Goal: Information Seeking & Learning: Learn about a topic

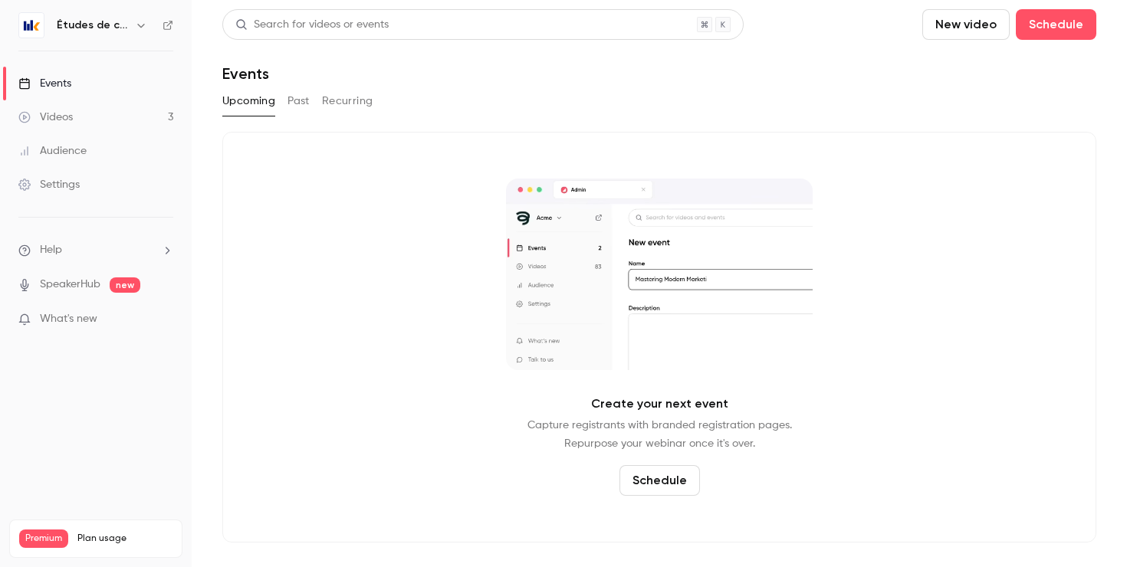
click at [121, 107] on link "Videos 3" at bounding box center [96, 117] width 192 height 34
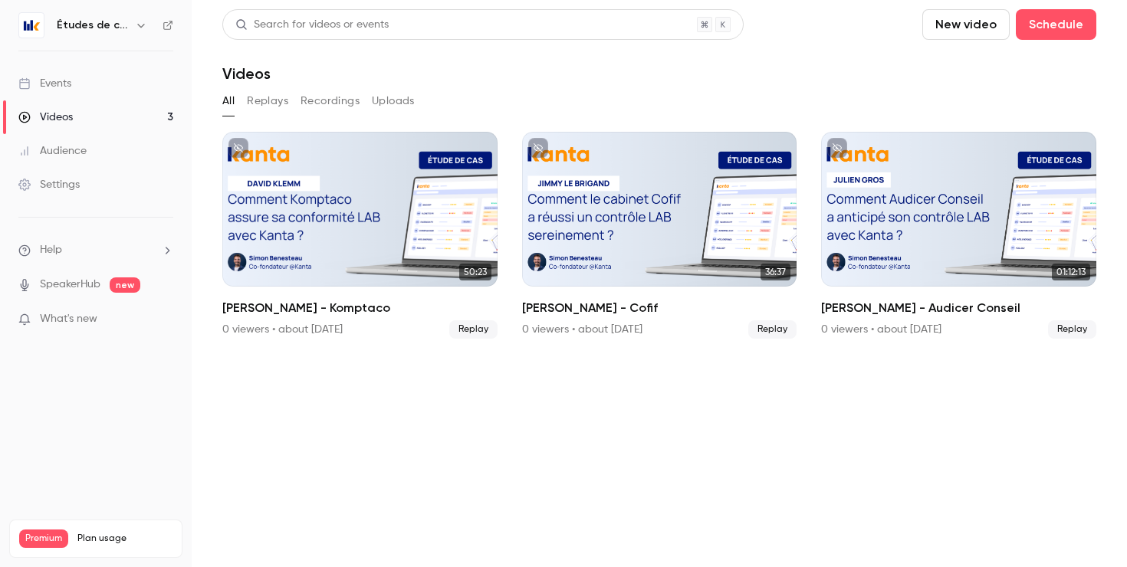
click at [107, 84] on link "Events" at bounding box center [96, 84] width 192 height 34
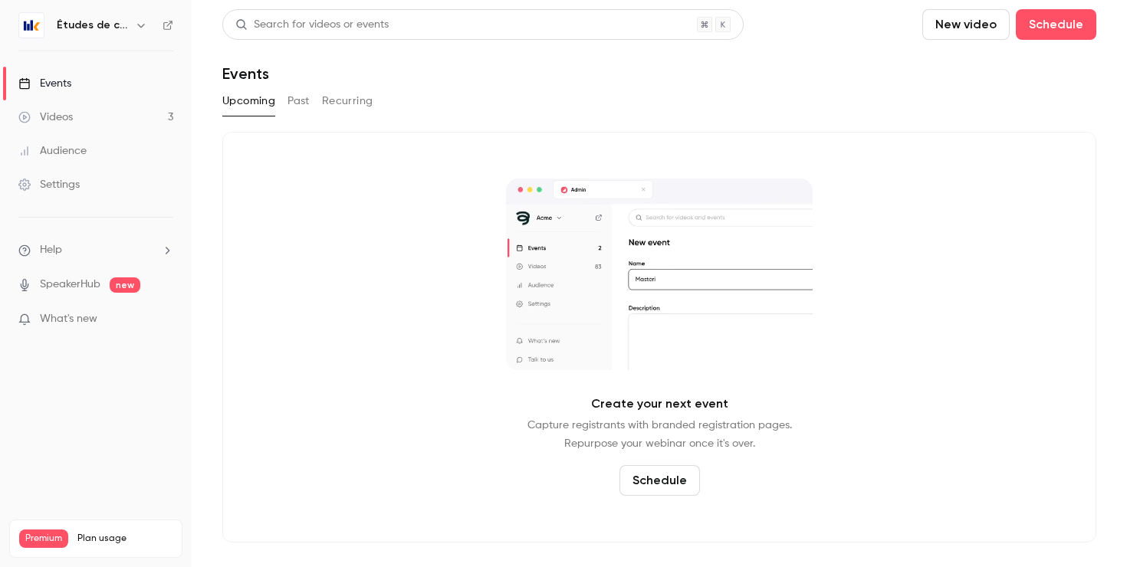
click at [106, 26] on h6 "Études de cas" at bounding box center [93, 25] width 72 height 15
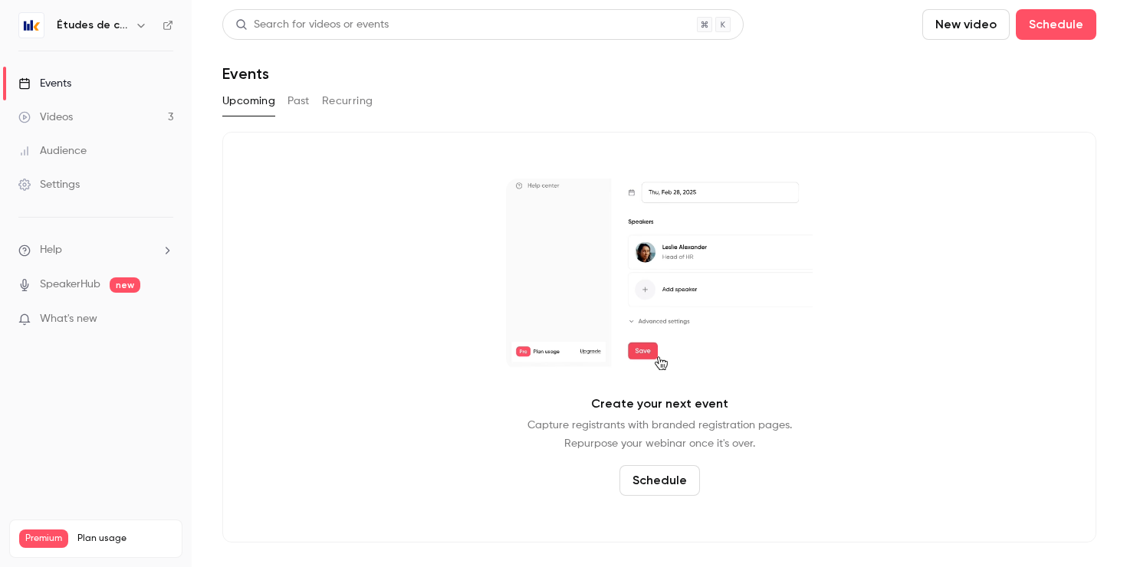
click at [144, 28] on icon "button" at bounding box center [141, 25] width 12 height 12
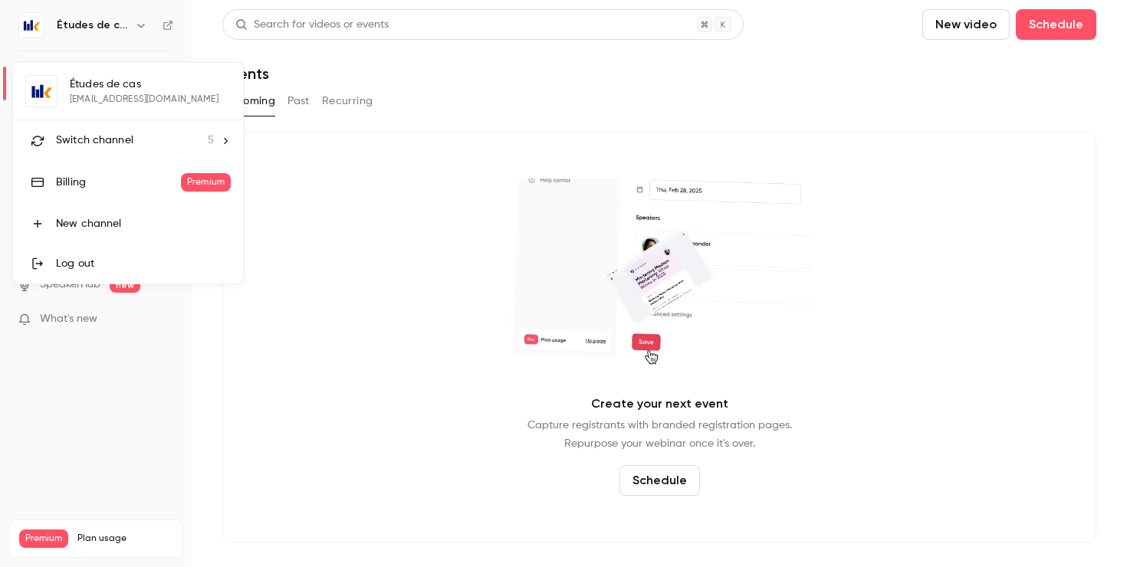
click at [131, 136] on span "Switch channel" at bounding box center [94, 141] width 77 height 16
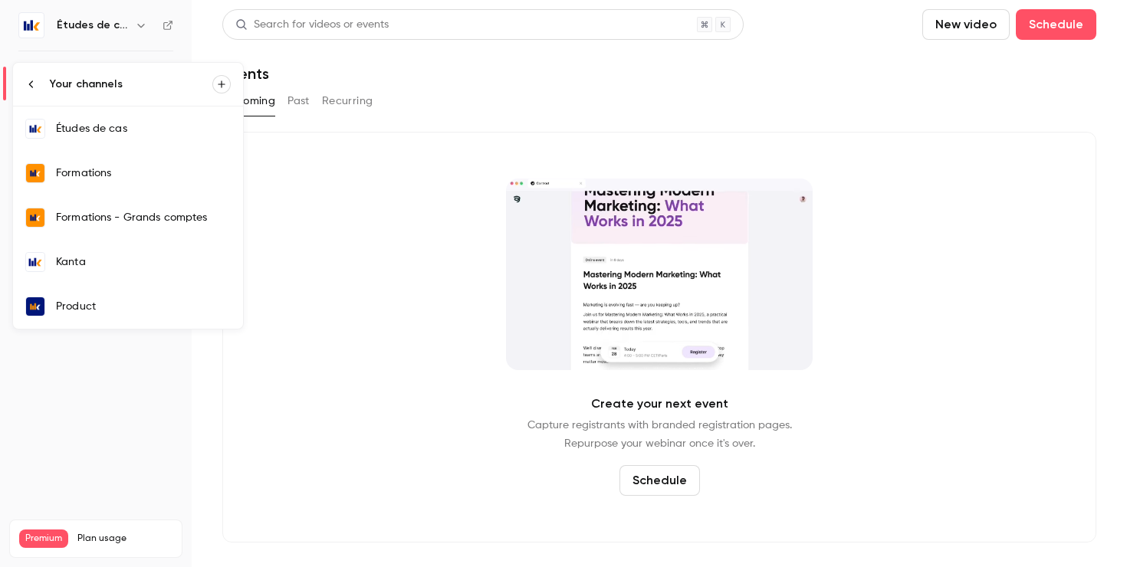
click at [128, 172] on div "Formations" at bounding box center [143, 173] width 175 height 15
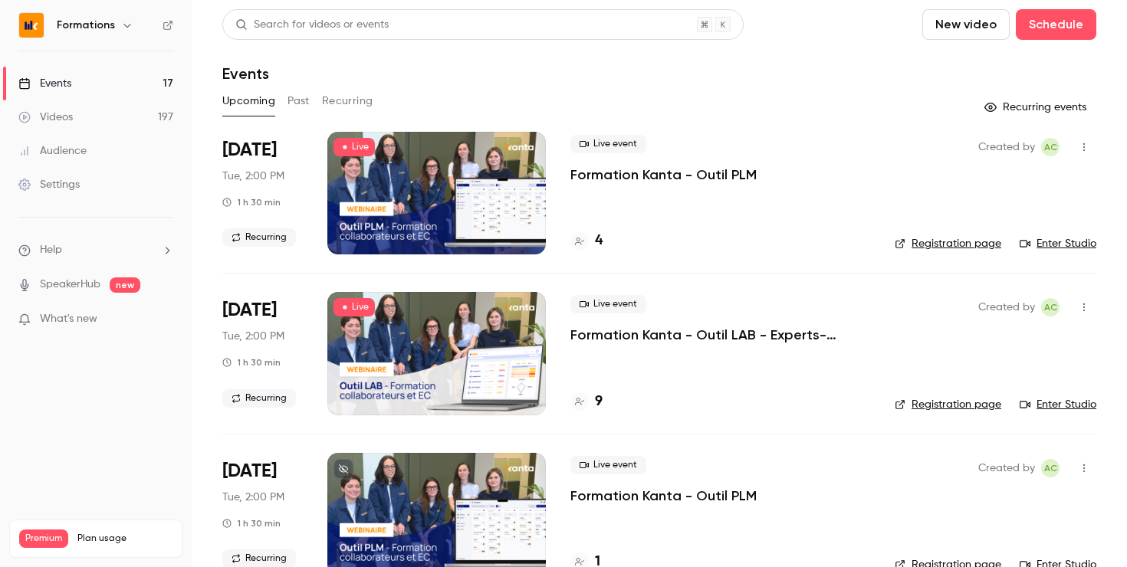
click at [136, 117] on link "Videos 197" at bounding box center [96, 117] width 192 height 34
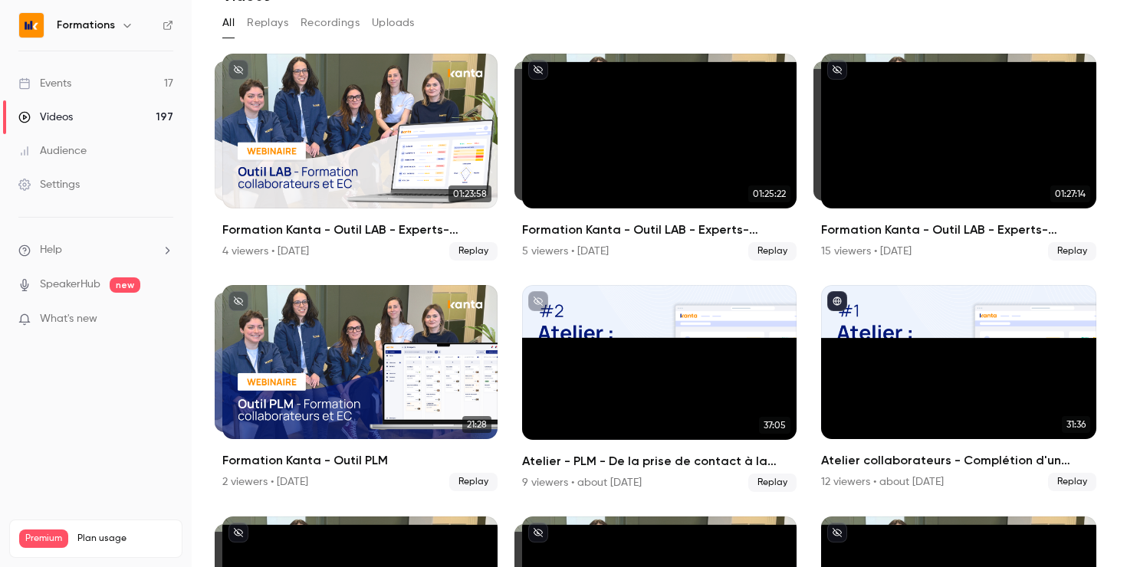
scroll to position [81, 0]
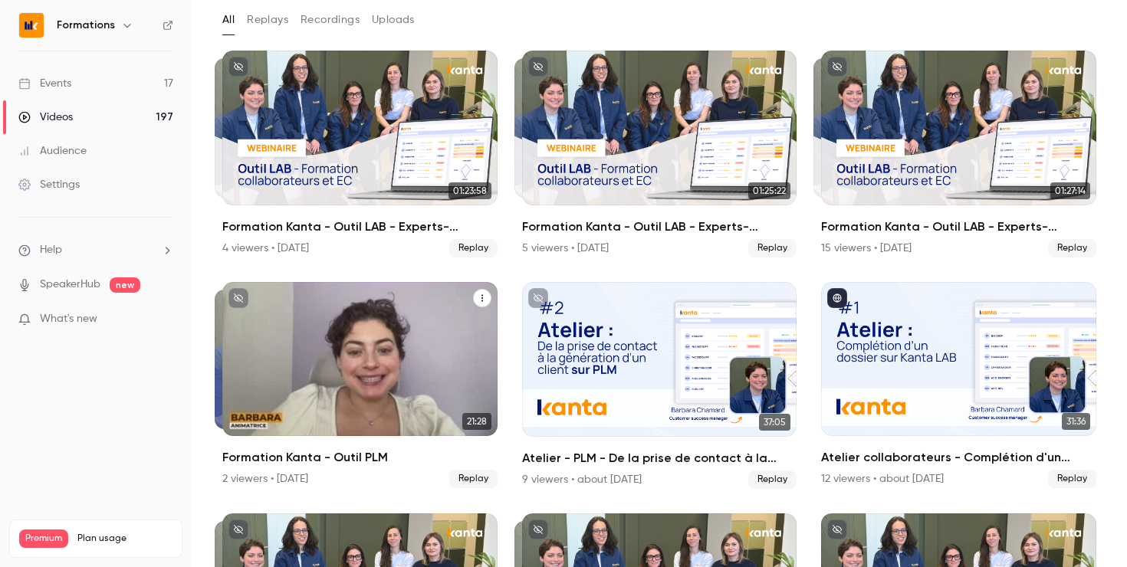
click at [339, 334] on div "Formation Kanta - Outil PLM" at bounding box center [359, 359] width 275 height 155
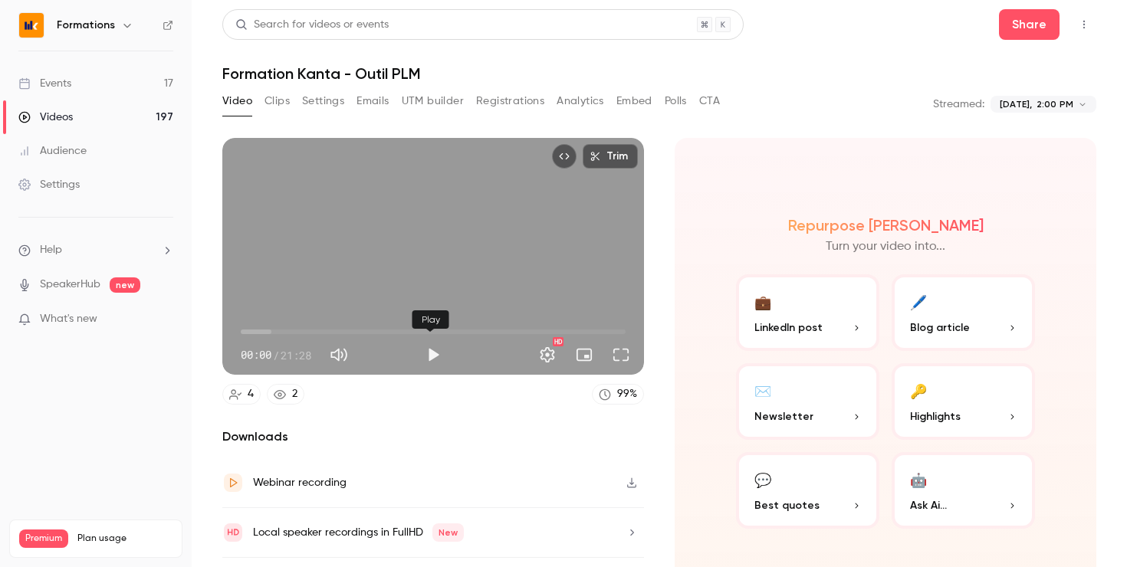
click at [420, 346] on button "Play" at bounding box center [433, 355] width 31 height 31
click at [281, 323] on span "00:01" at bounding box center [433, 332] width 385 height 25
click at [323, 324] on span "04:41" at bounding box center [433, 332] width 385 height 25
click at [386, 326] on span "08:15" at bounding box center [433, 332] width 385 height 25
click at [421, 329] on span "10:12" at bounding box center [433, 332] width 385 height 25
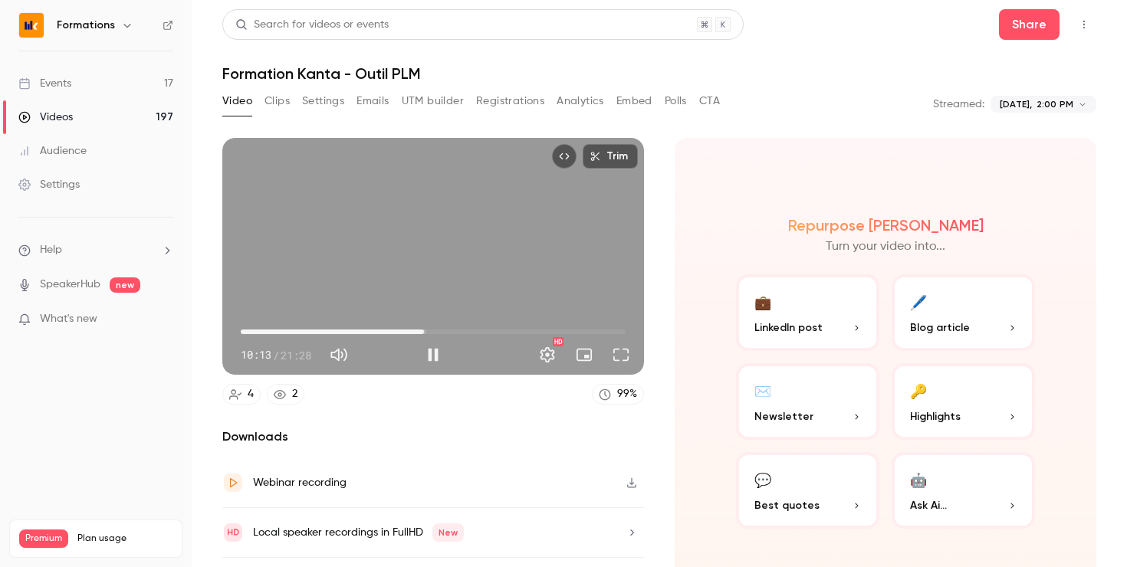
click at [492, 325] on span "10:13" at bounding box center [433, 332] width 385 height 25
click at [535, 323] on span "16:40" at bounding box center [433, 332] width 385 height 25
click at [559, 328] on span "16:42" at bounding box center [433, 332] width 385 height 25
click at [583, 329] on span "19:25" at bounding box center [433, 332] width 385 height 25
click at [613, 327] on span "21:06" at bounding box center [433, 332] width 385 height 25
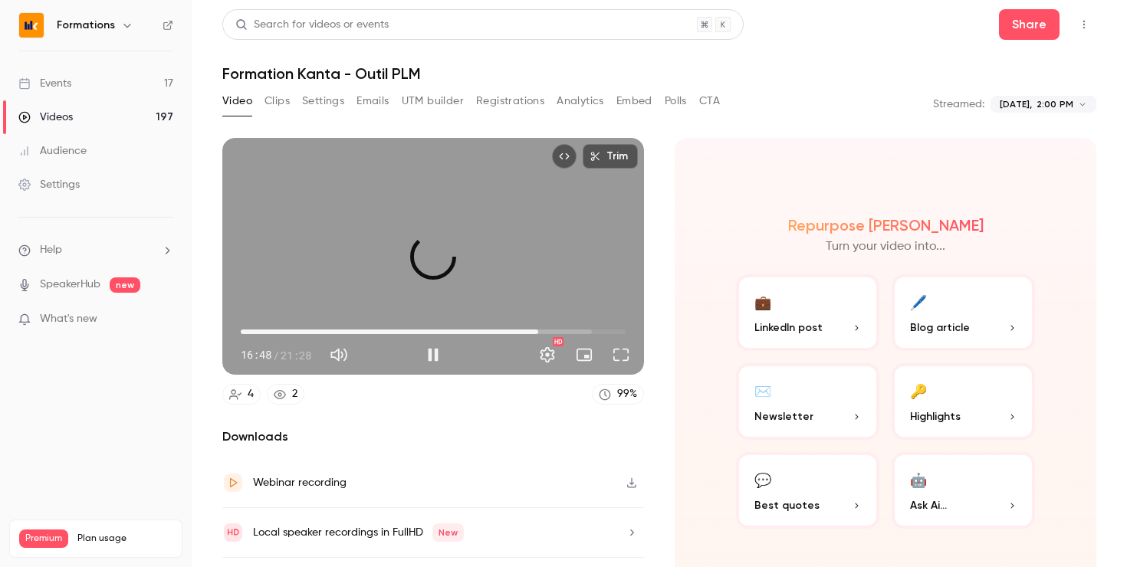
drag, startPoint x: 613, startPoint y: 327, endPoint x: 511, endPoint y: 327, distance: 101.9
click at [536, 330] on span "16:35" at bounding box center [538, 332] width 5 height 5
drag, startPoint x: 511, startPoint y: 327, endPoint x: 483, endPoint y: 327, distance: 28.4
click at [487, 330] on span "13:51" at bounding box center [489, 332] width 5 height 5
drag, startPoint x: 483, startPoint y: 327, endPoint x: 425, endPoint y: 326, distance: 58.3
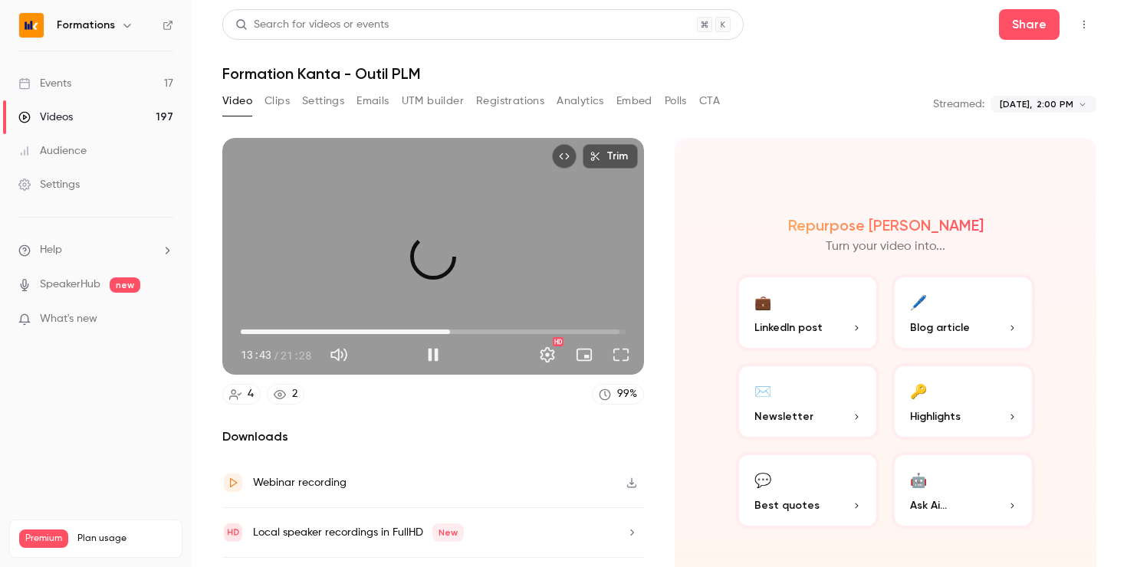
click at [448, 330] on span "11:41" at bounding box center [450, 332] width 5 height 5
click at [402, 222] on div "Trim 10:48 10:48 / 21:28 HD" at bounding box center [433, 256] width 422 height 237
click at [443, 327] on span "11:28" at bounding box center [433, 332] width 385 height 25
click at [467, 330] on span "12:48" at bounding box center [433, 332] width 385 height 25
click at [468, 330] on span "12:48" at bounding box center [470, 332] width 5 height 5
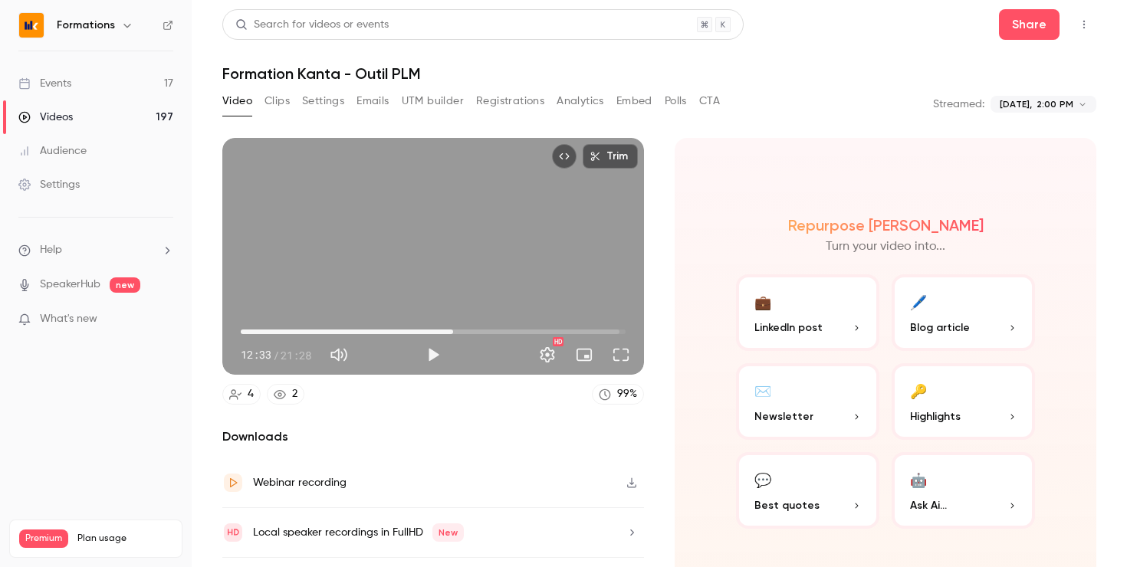
click at [450, 327] on span "11:51" at bounding box center [433, 332] width 385 height 25
click at [438, 344] on button "Play" at bounding box center [433, 355] width 31 height 31
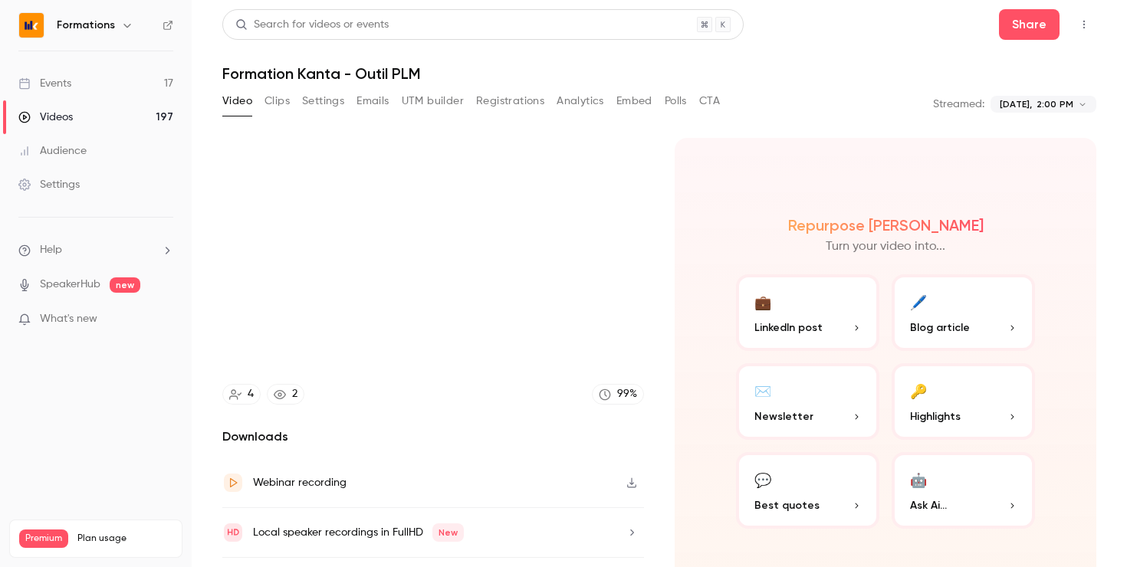
type input "*****"
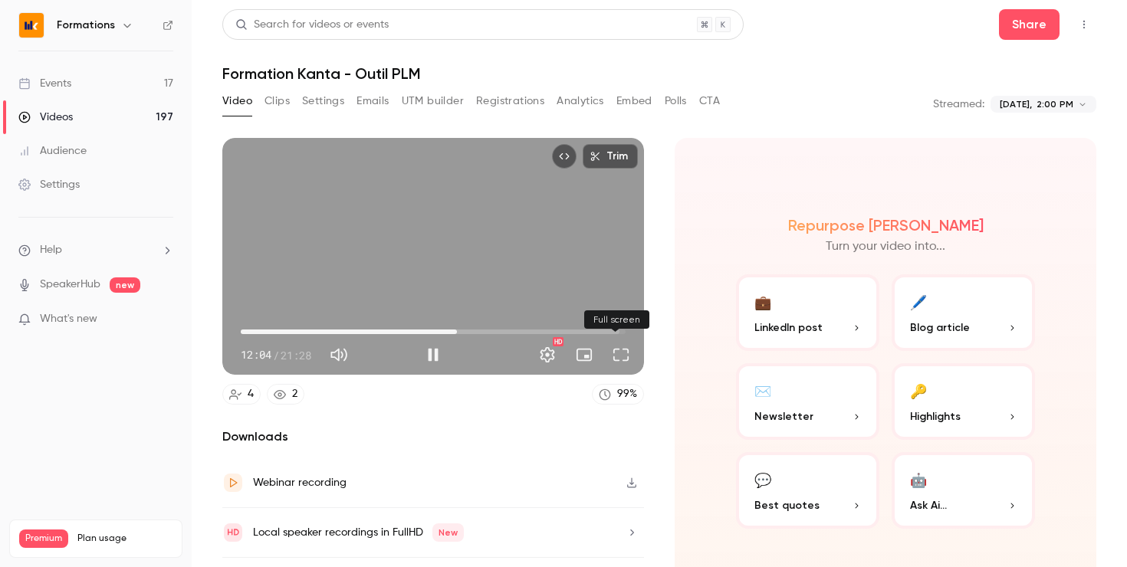
click at [613, 356] on button "Full screen" at bounding box center [620, 355] width 31 height 31
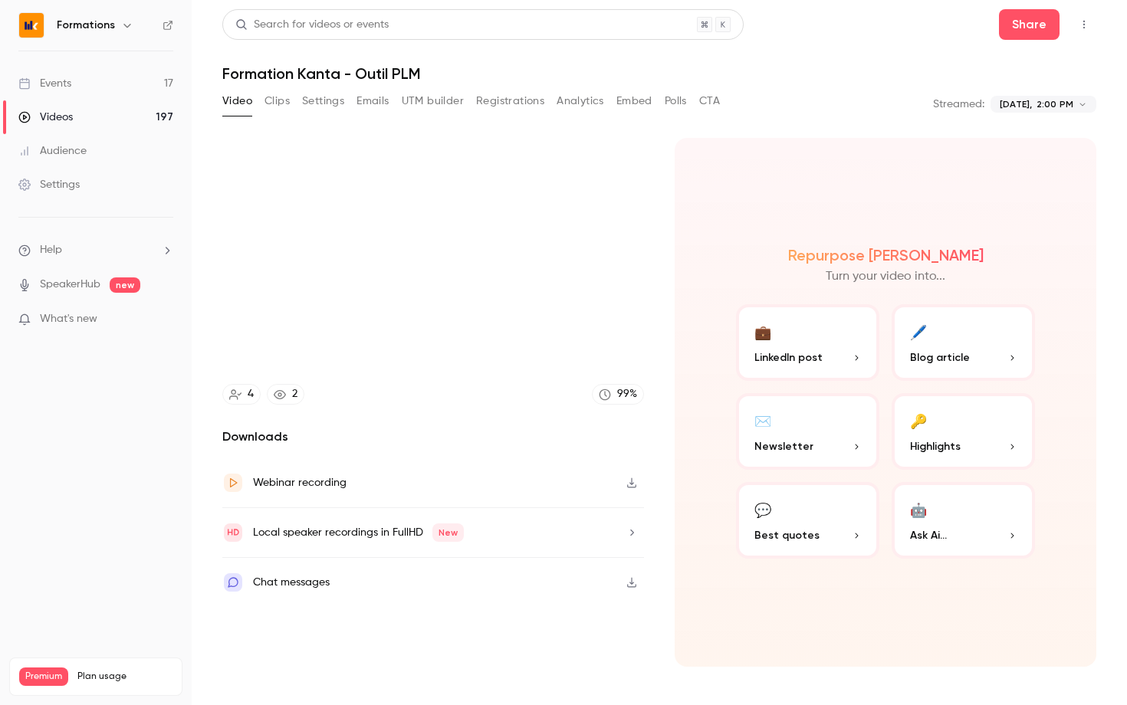
type input "*****"
click at [613, 423] on video at bounding box center [563, 352] width 1127 height 705
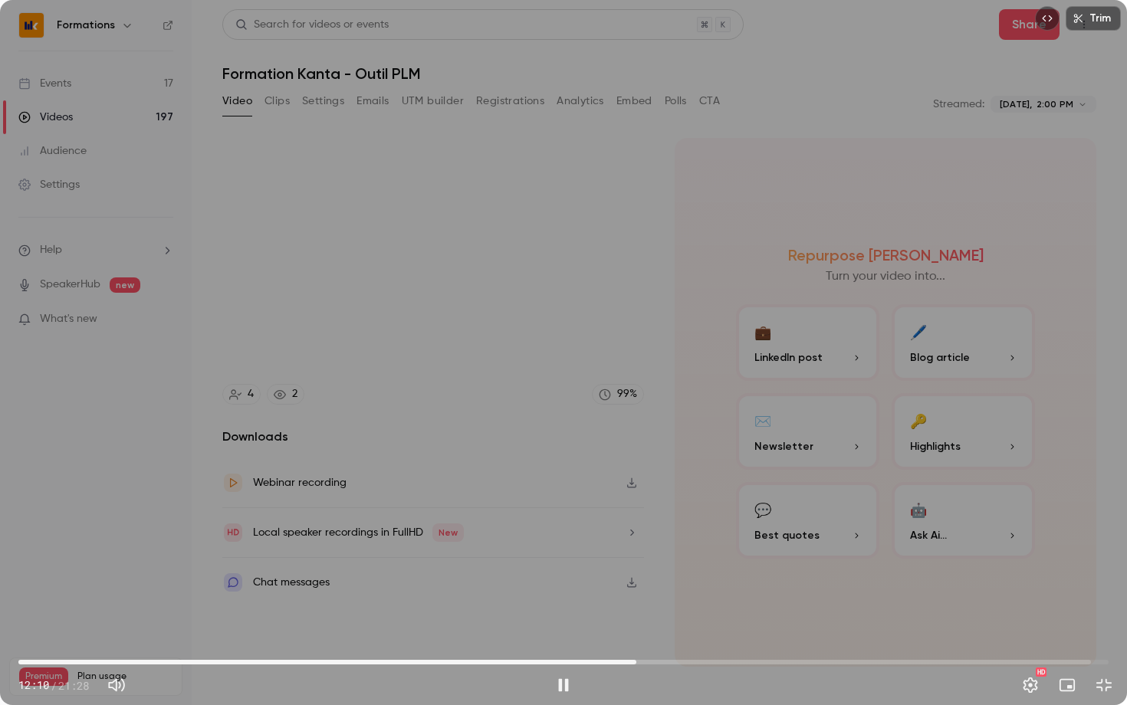
click at [453, 508] on div "Trim 12:10 12:10 / 21:28 HD" at bounding box center [563, 352] width 1127 height 705
click at [650, 566] on span "12:14" at bounding box center [563, 662] width 1090 height 25
click at [672, 566] on span "12:27" at bounding box center [563, 662] width 1090 height 25
click at [651, 566] on span "12:54" at bounding box center [563, 662] width 1090 height 25
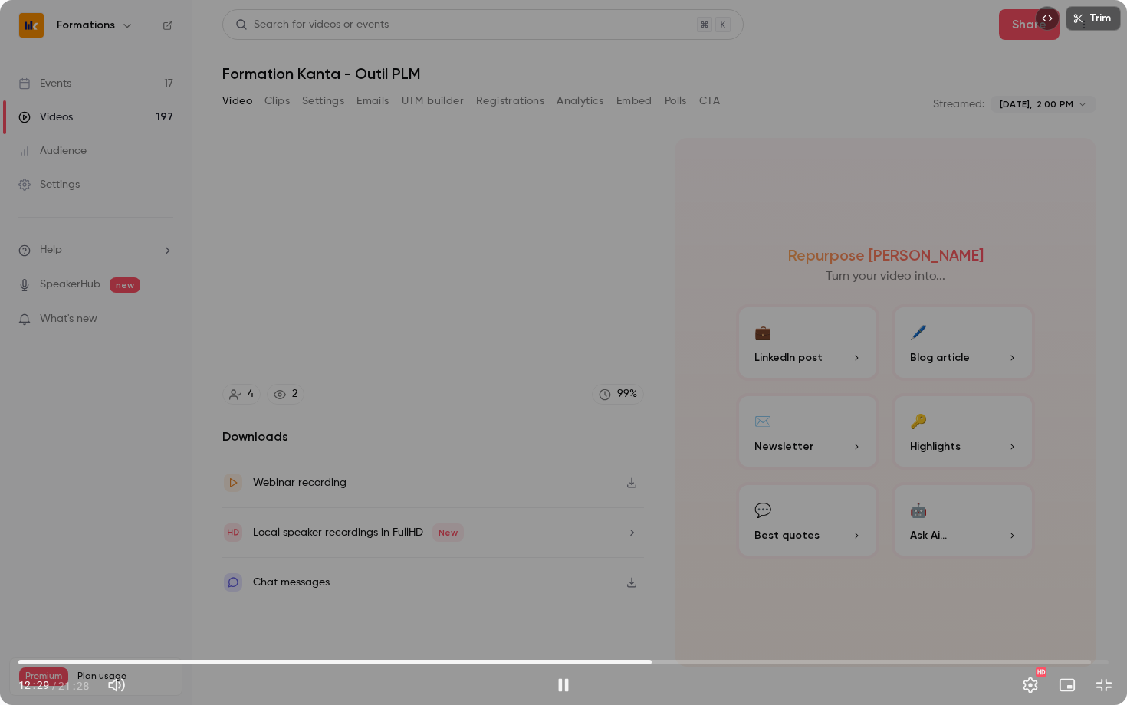
click at [632, 566] on span "12:29" at bounding box center [563, 662] width 1090 height 25
drag, startPoint x: 635, startPoint y: 661, endPoint x: 953, endPoint y: 657, distance: 318.1
click at [944, 566] on span "18:12" at bounding box center [942, 662] width 5 height 5
drag, startPoint x: 953, startPoint y: 658, endPoint x: 1035, endPoint y: 651, distance: 82.3
click at [986, 566] on span "19:01" at bounding box center [983, 662] width 5 height 5
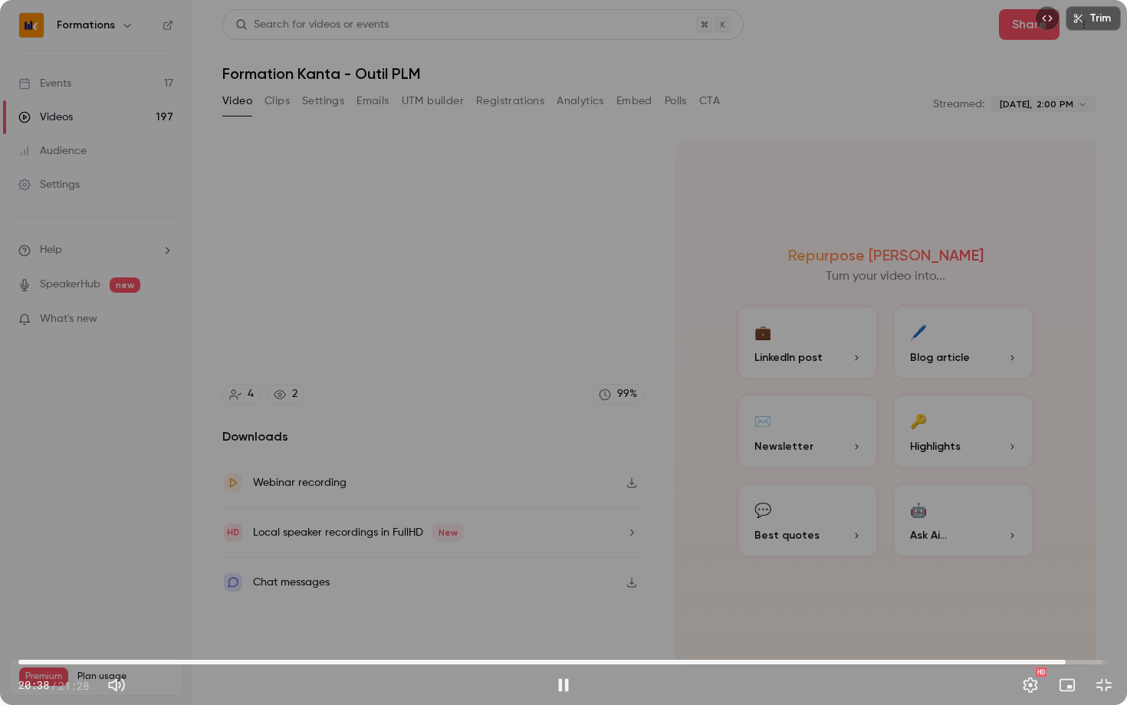
drag, startPoint x: 1042, startPoint y: 665, endPoint x: 1074, endPoint y: 663, distance: 32.3
click at [1068, 566] on span "20:38" at bounding box center [1065, 662] width 5 height 5
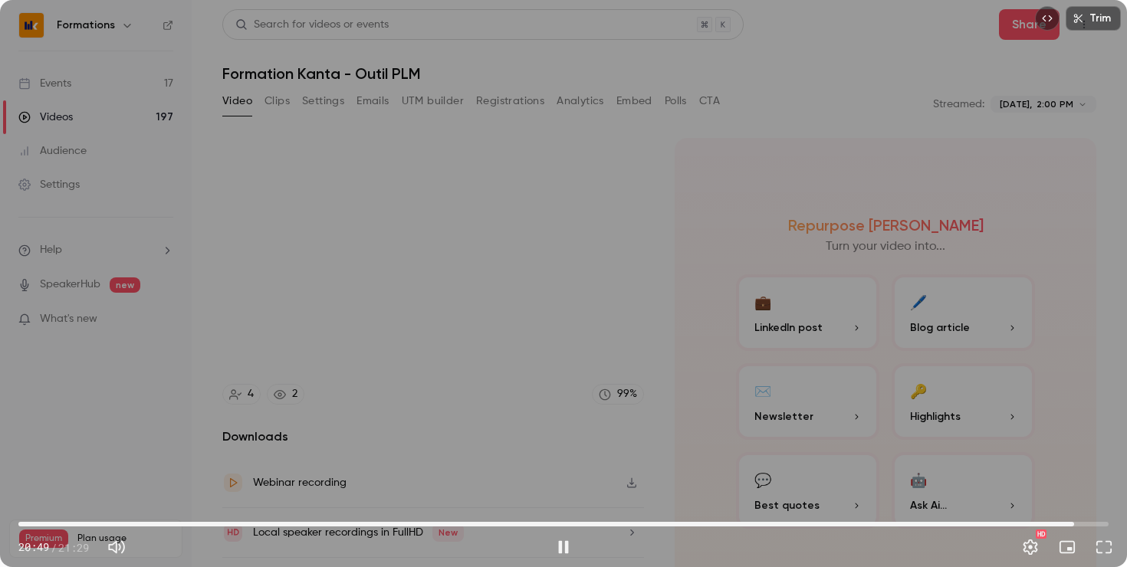
click at [458, 252] on div "Trim 20:49 20:49 / 21:29 HD" at bounding box center [563, 283] width 1127 height 567
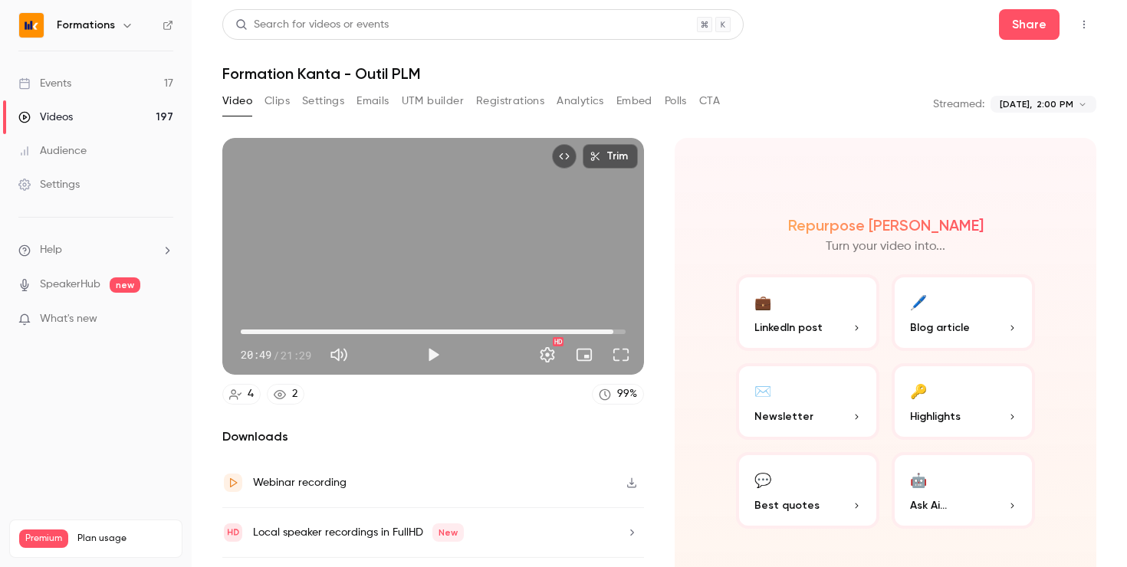
type input "******"
click at [296, 397] on div "2" at bounding box center [294, 394] width 5 height 16
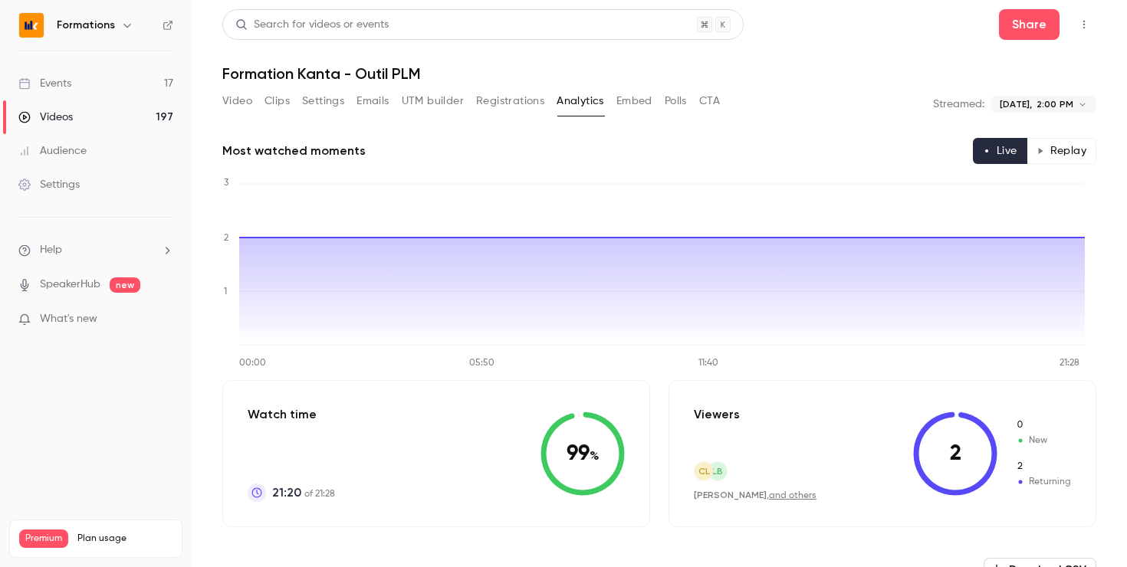
click at [1058, 153] on button "Replay" at bounding box center [1061, 151] width 70 height 26
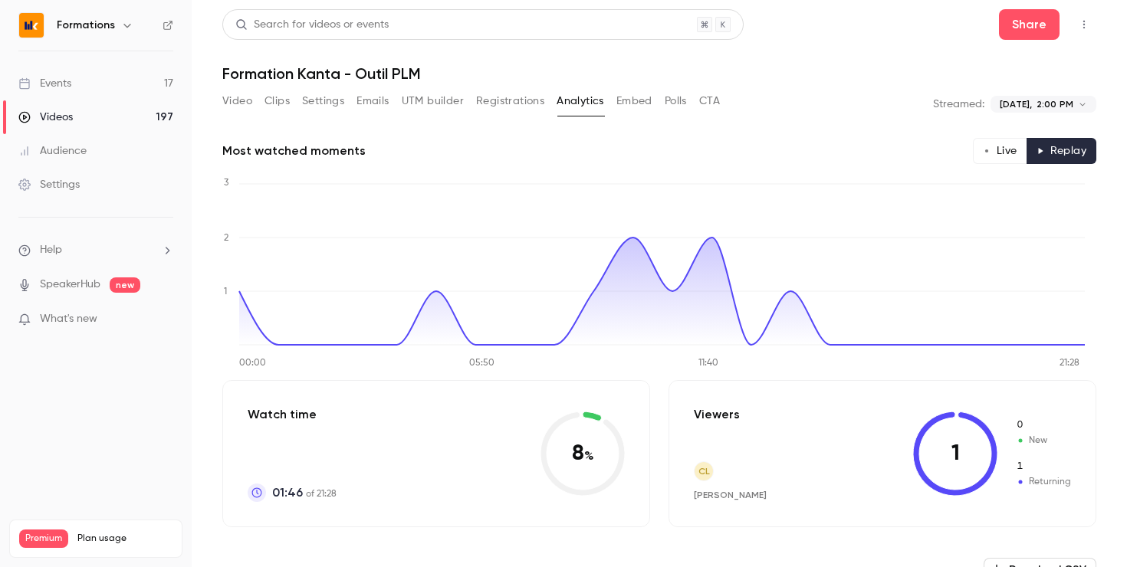
click at [248, 97] on button "Video" at bounding box center [237, 101] width 30 height 25
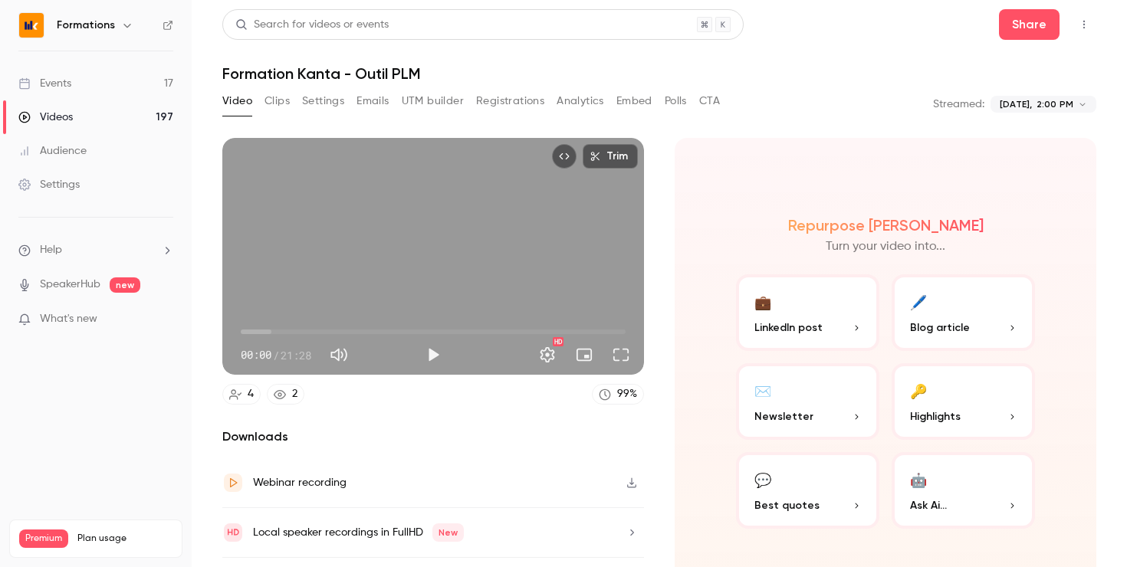
click at [565, 329] on span "00:00" at bounding box center [433, 332] width 385 height 25
click at [495, 325] on span "18:22" at bounding box center [433, 332] width 385 height 25
click at [464, 325] on span "12:38" at bounding box center [433, 332] width 385 height 25
type input "*****"
click at [443, 326] on span "11:28" at bounding box center [433, 332] width 385 height 25
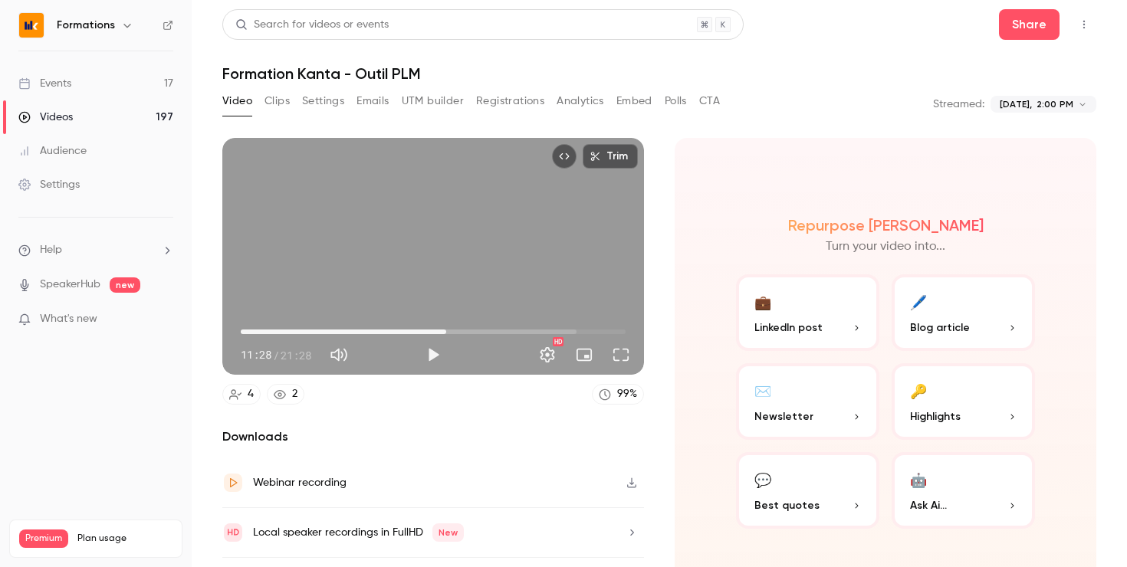
click at [143, 106] on link "Videos 197" at bounding box center [96, 117] width 192 height 34
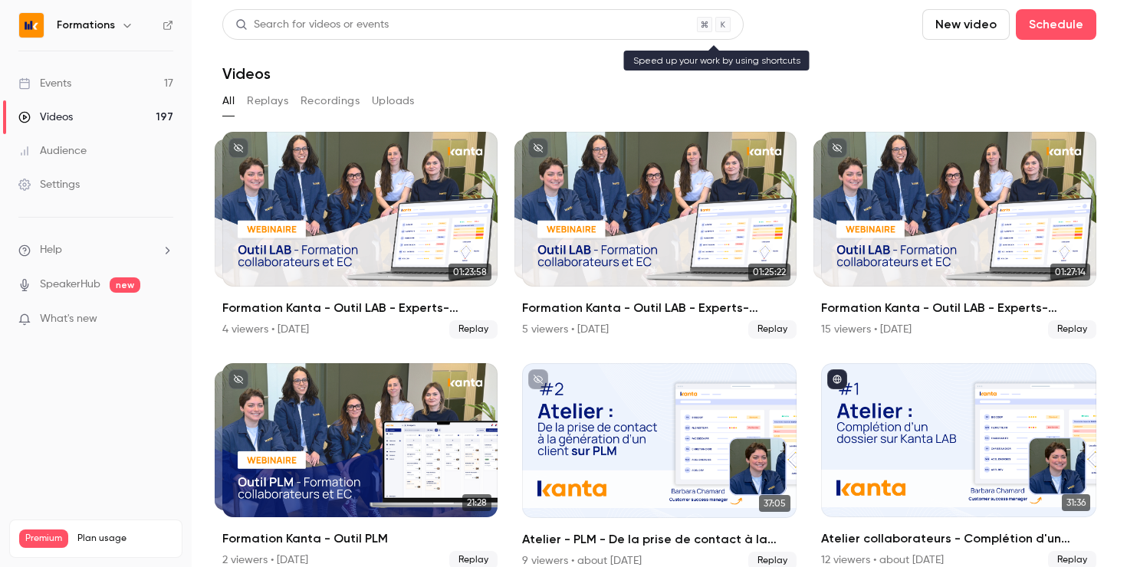
click at [423, 28] on div "Search for videos or events" at bounding box center [482, 24] width 521 height 31
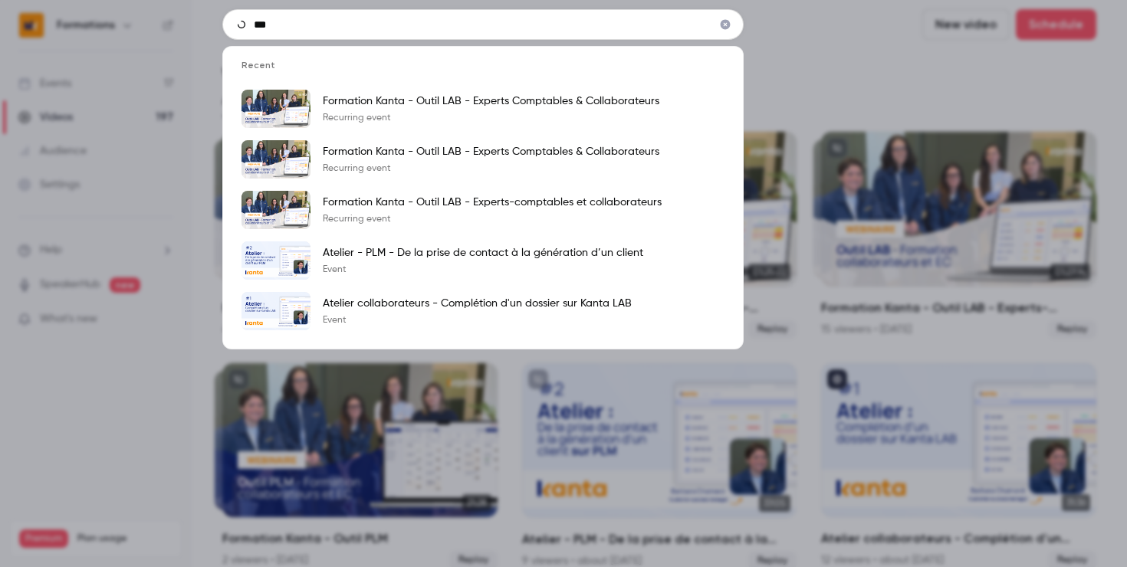
type input "***"
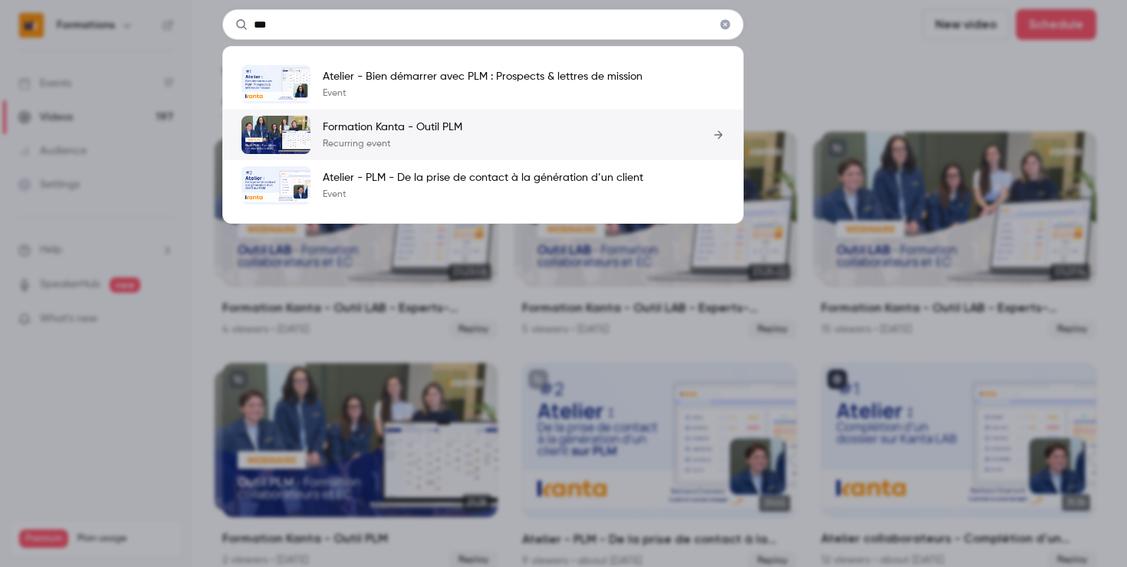
click at [387, 124] on p "Formation Kanta - Outil PLM" at bounding box center [392, 127] width 139 height 15
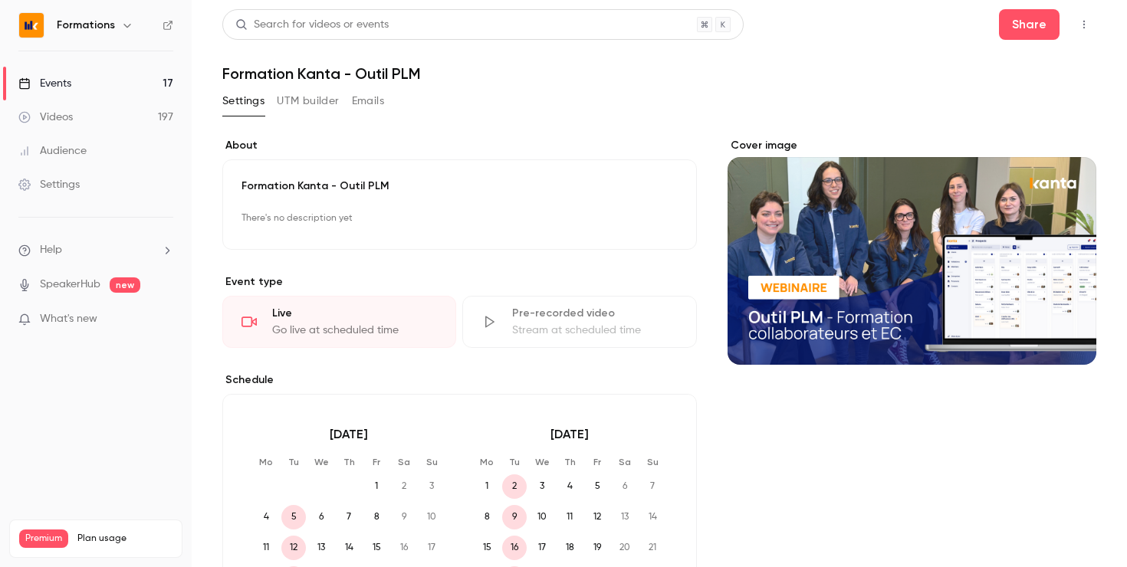
click at [99, 120] on link "Videos 197" at bounding box center [96, 117] width 192 height 34
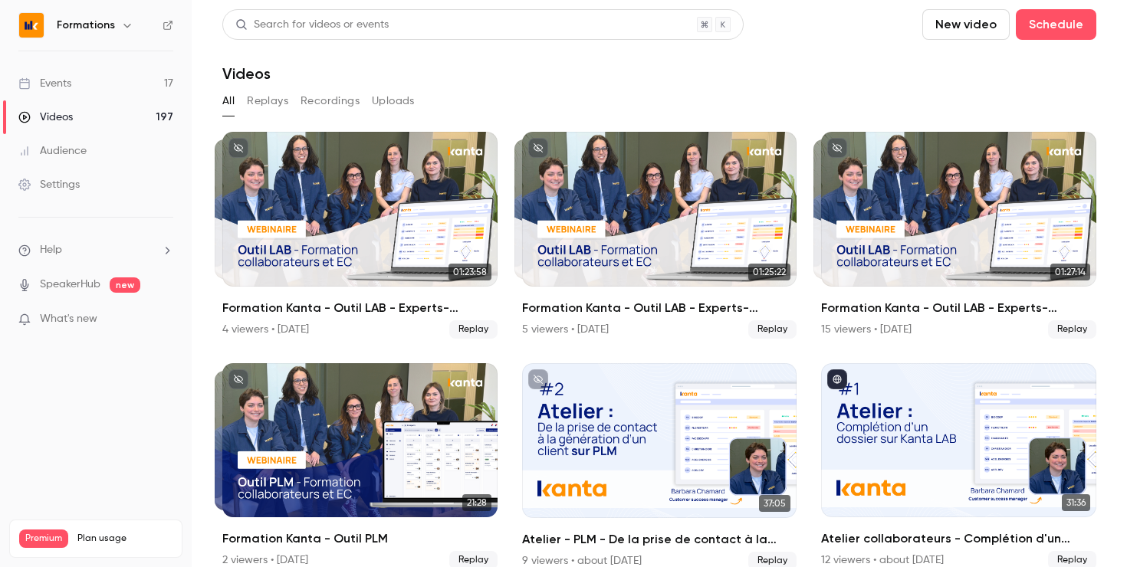
click at [269, 103] on button "Replays" at bounding box center [267, 101] width 41 height 25
